Goal: Book appointment/travel/reservation

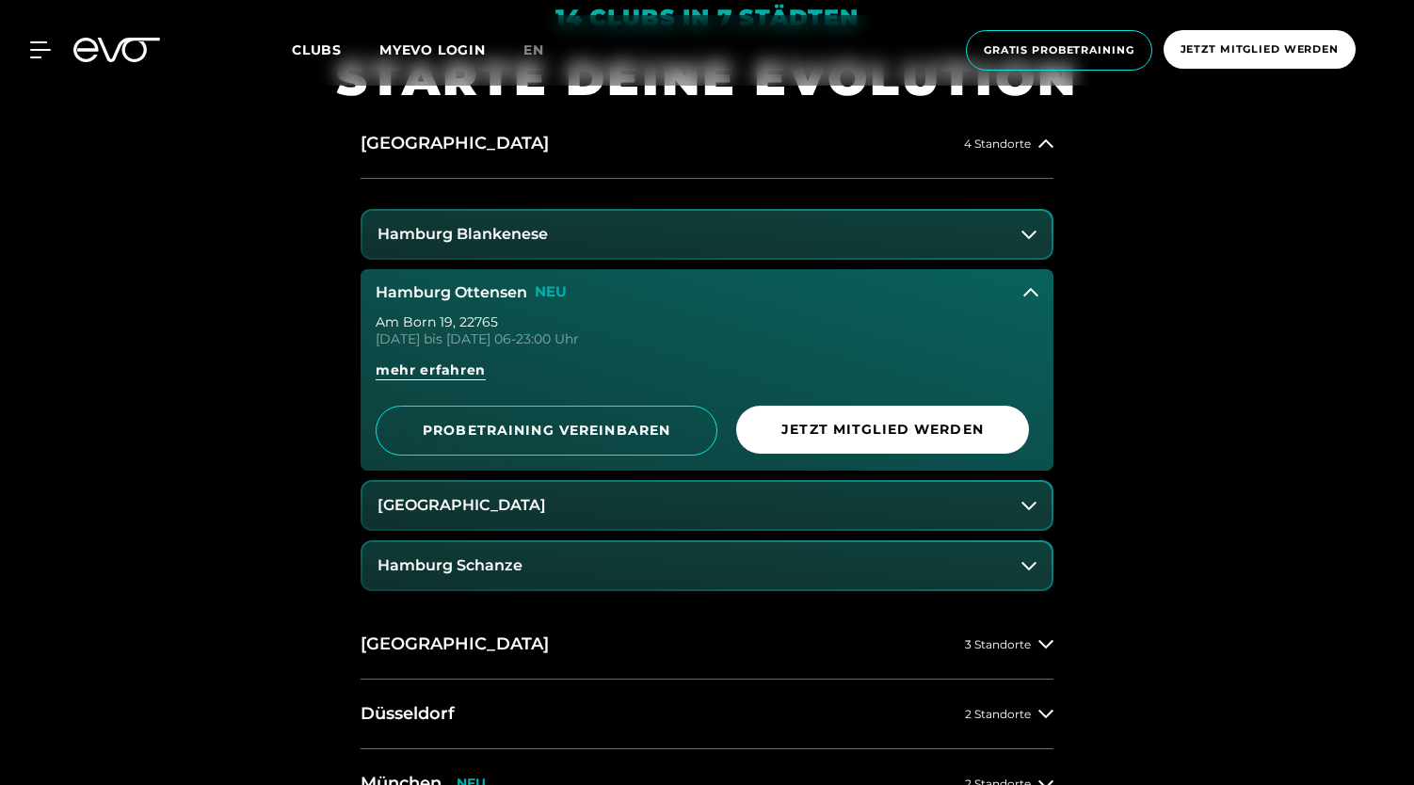
scroll to position [849, 0]
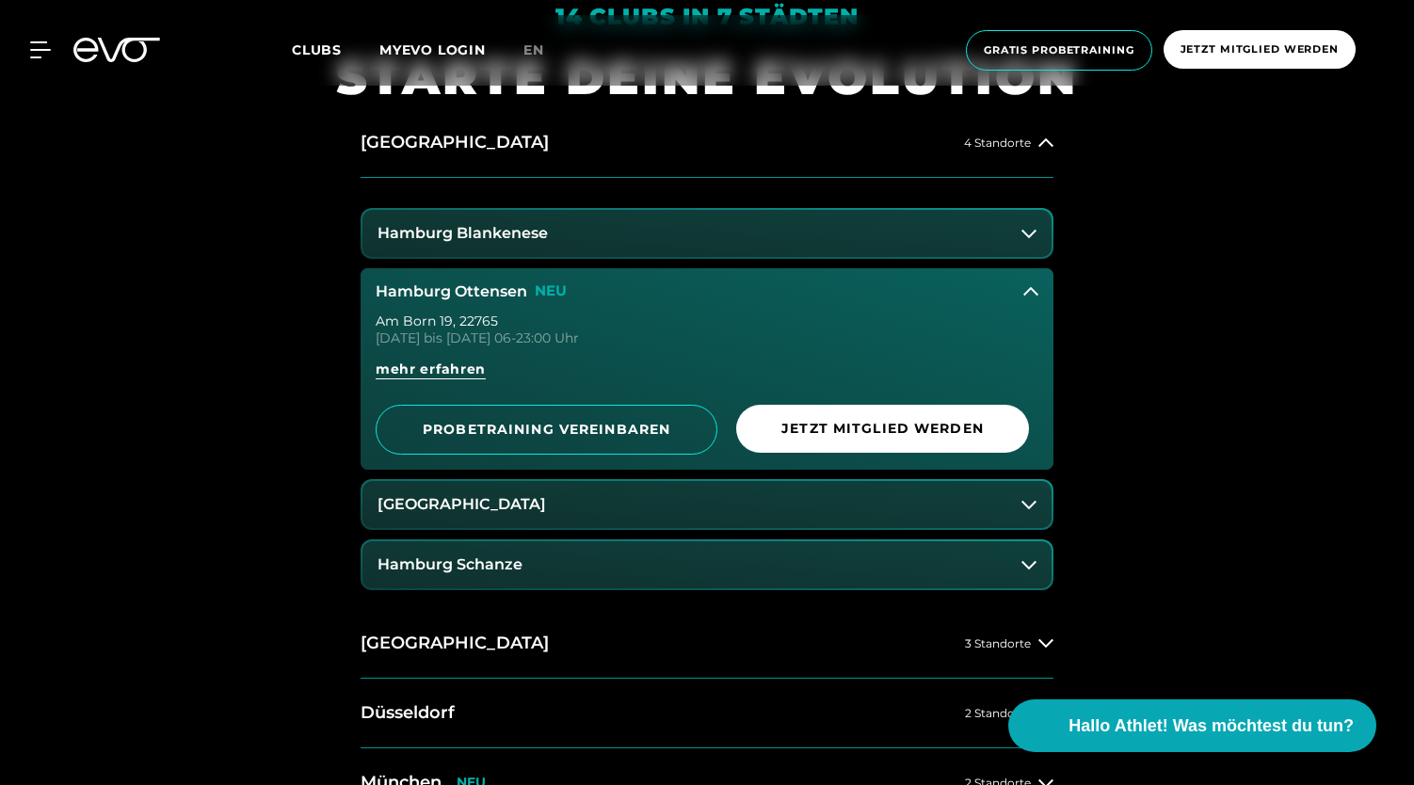
click at [1032, 288] on icon at bounding box center [1030, 291] width 15 height 15
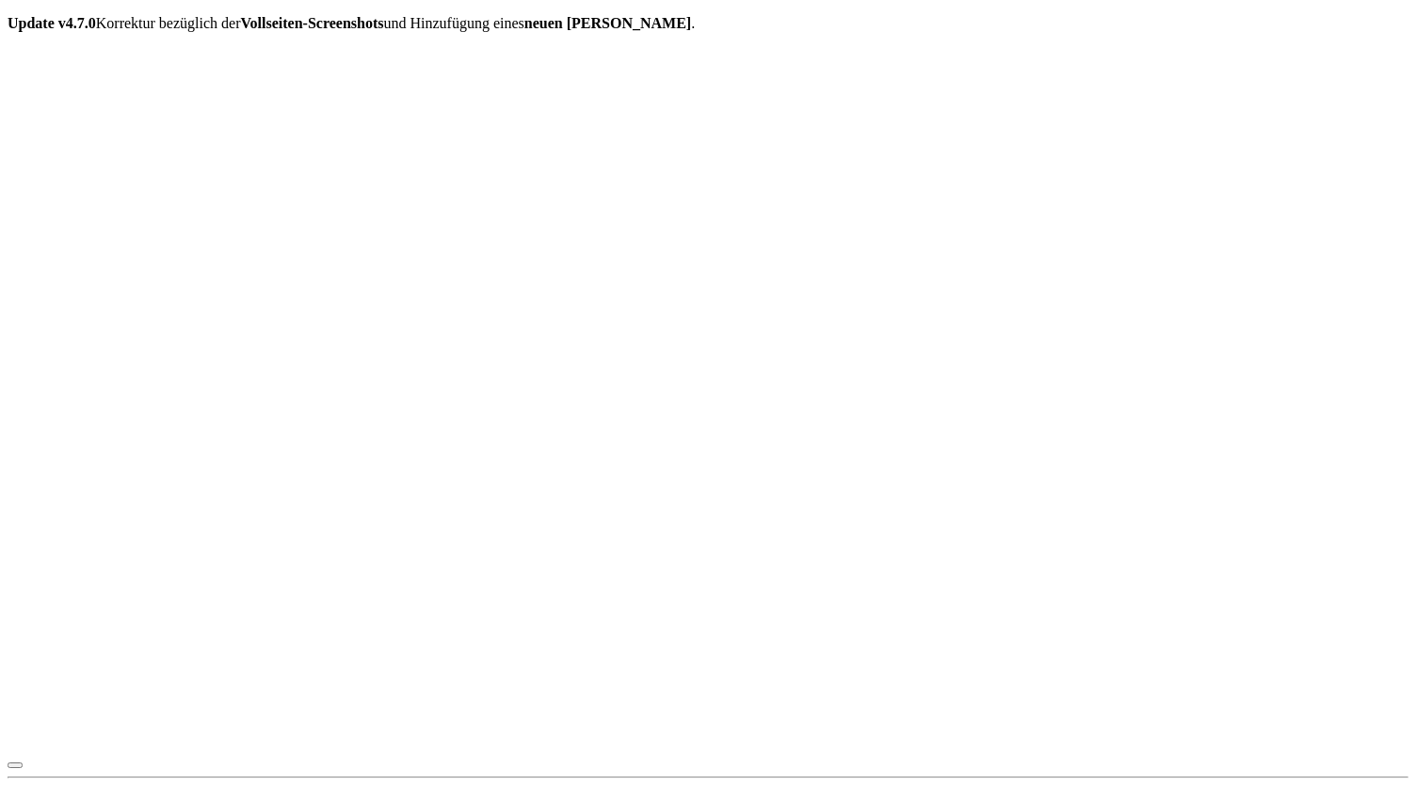
scroll to position [0, 0]
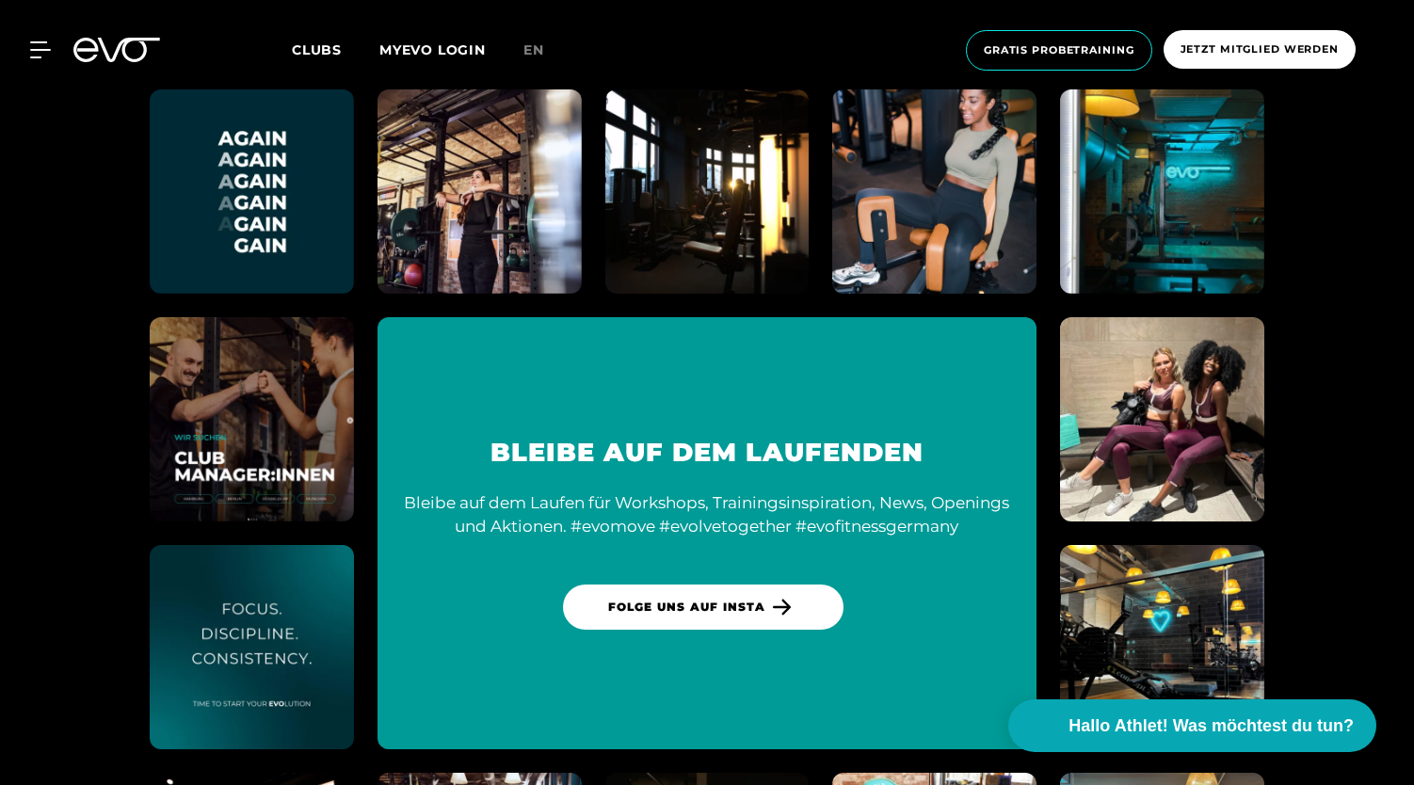
scroll to position [9751, 0]
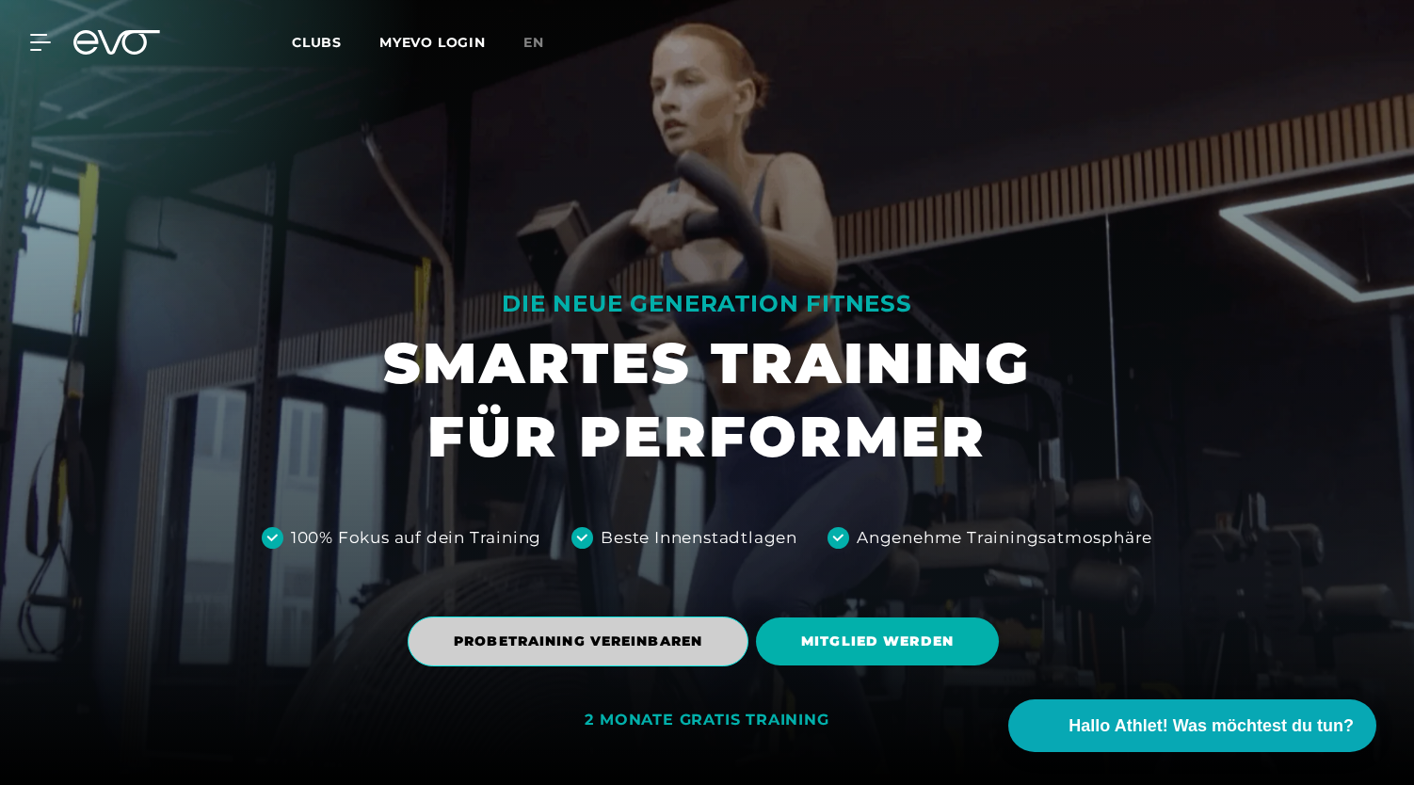
click at [595, 638] on span "PROBETRAINING VEREINBAREN" at bounding box center [578, 642] width 248 height 20
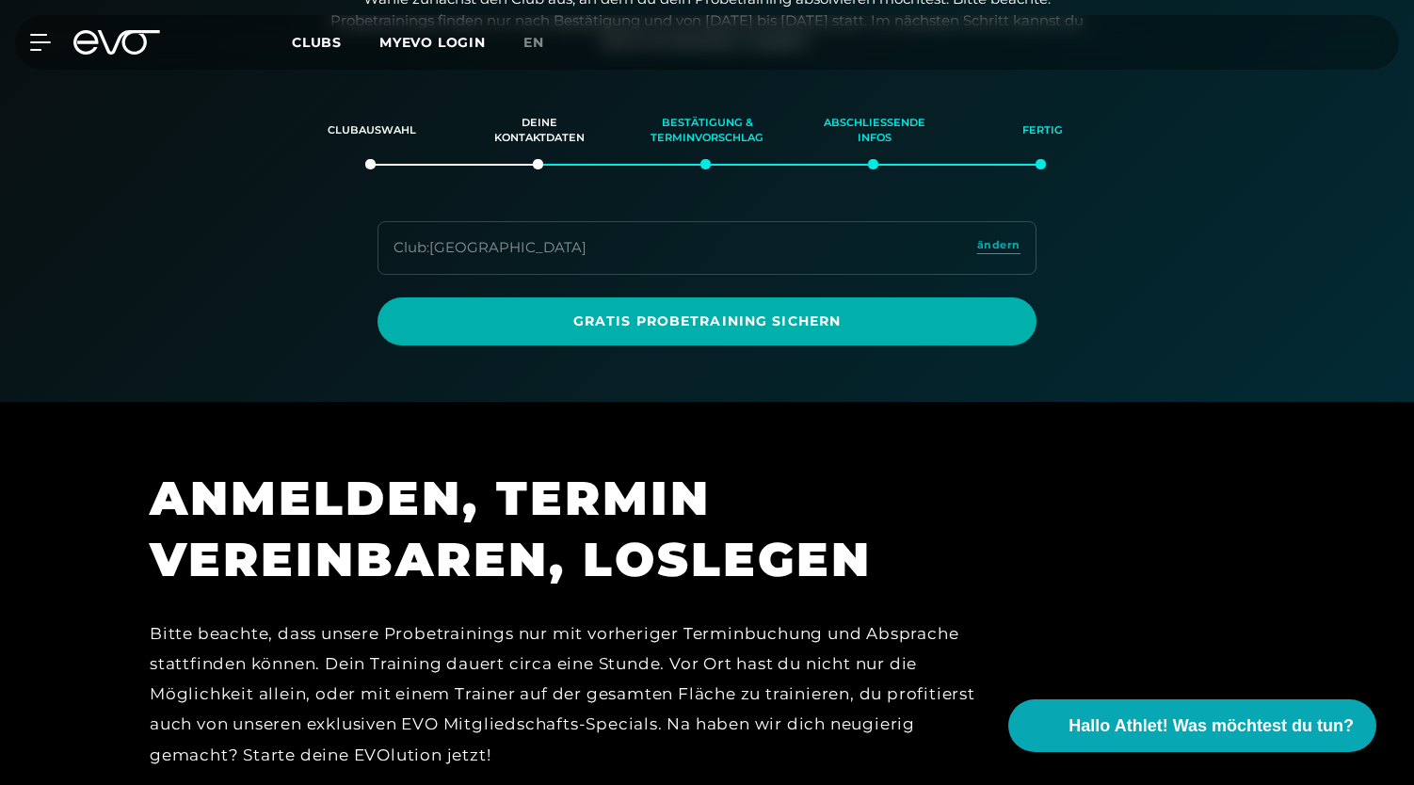
scroll to position [323, 0]
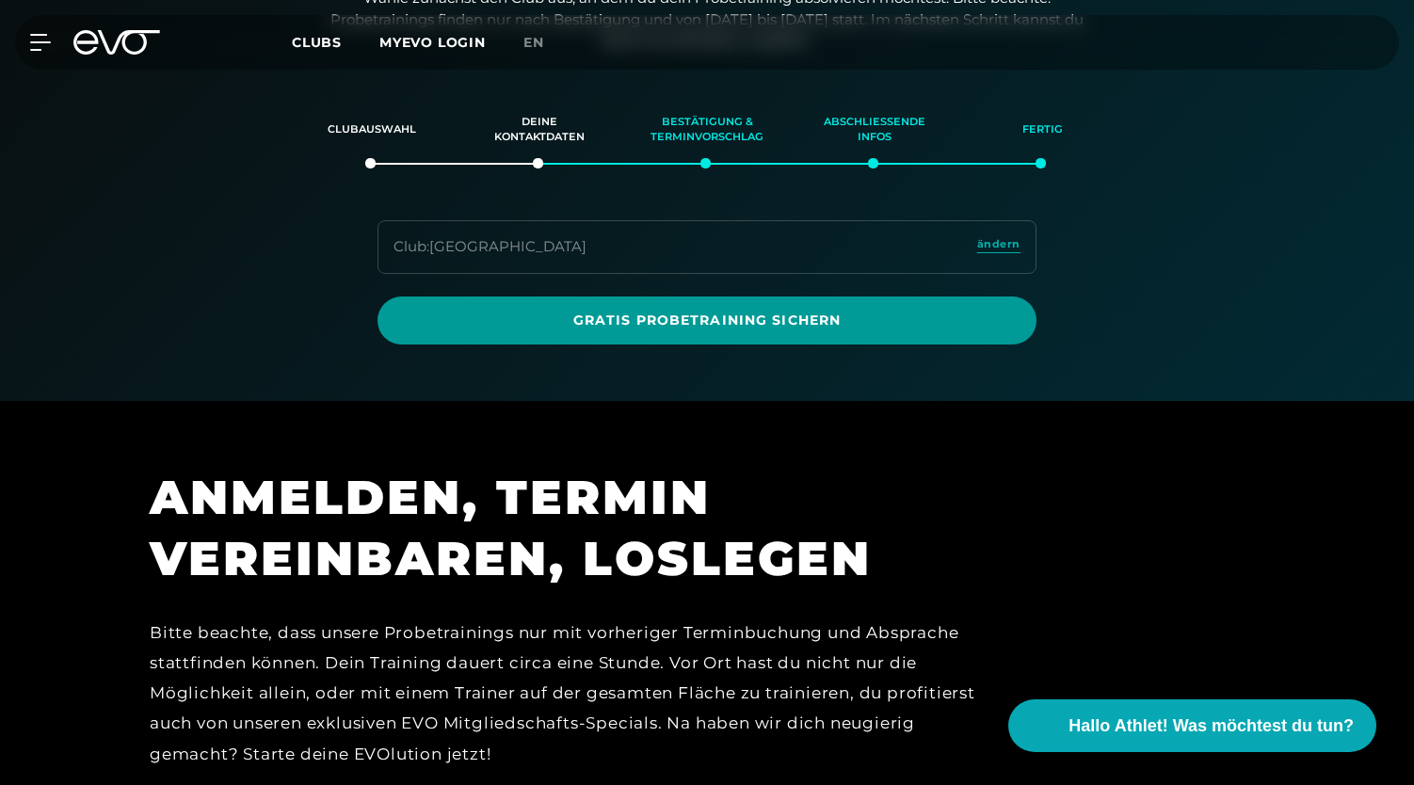
click at [584, 323] on span "Gratis Probetraining sichern" at bounding box center [707, 321] width 568 height 20
